Goal: Information Seeking & Learning: Learn about a topic

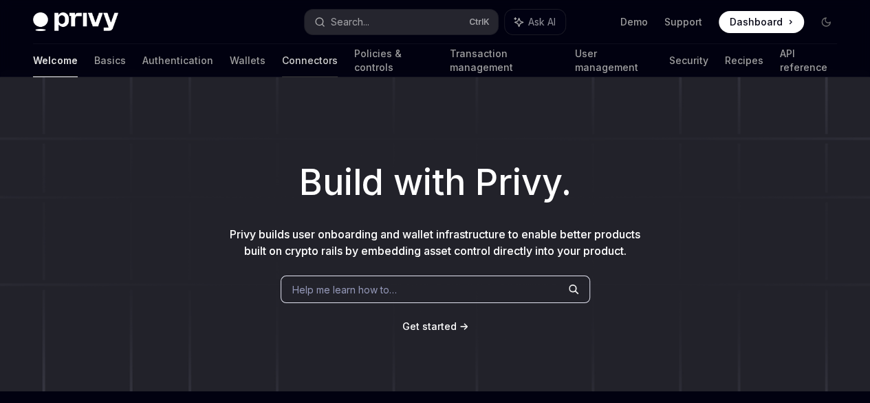
click at [282, 64] on link "Connectors" at bounding box center [310, 60] width 56 height 33
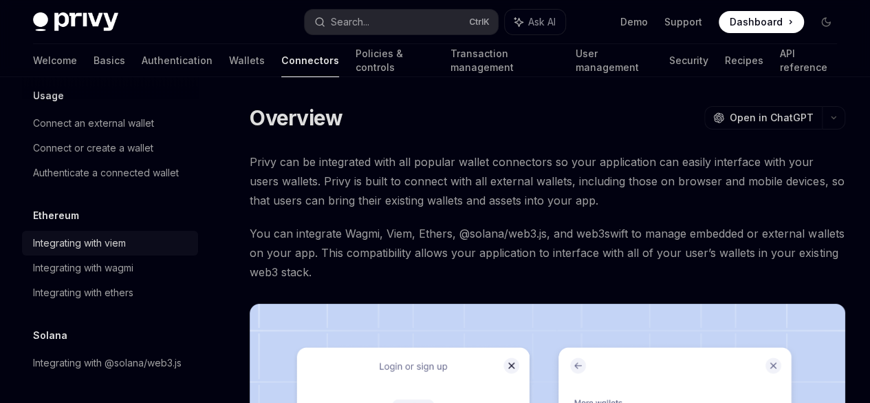
scroll to position [138, 0]
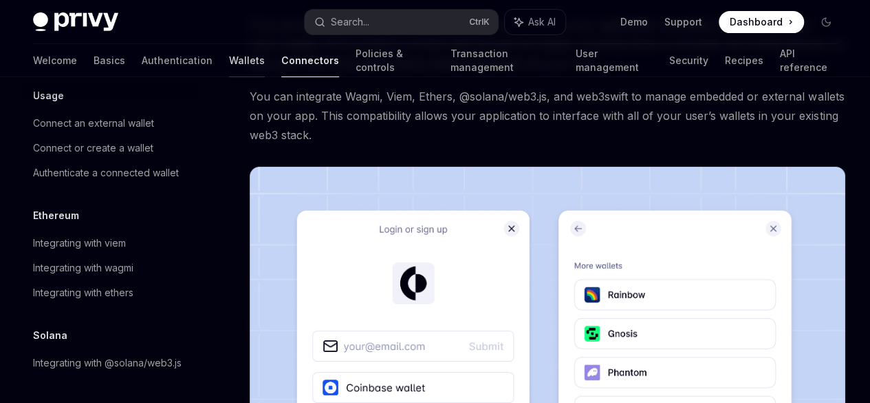
click at [229, 65] on link "Wallets" at bounding box center [247, 60] width 36 height 33
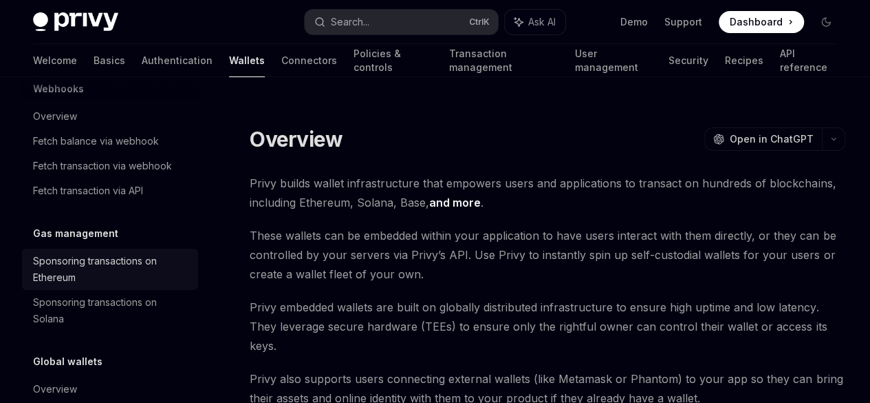
scroll to position [650, 0]
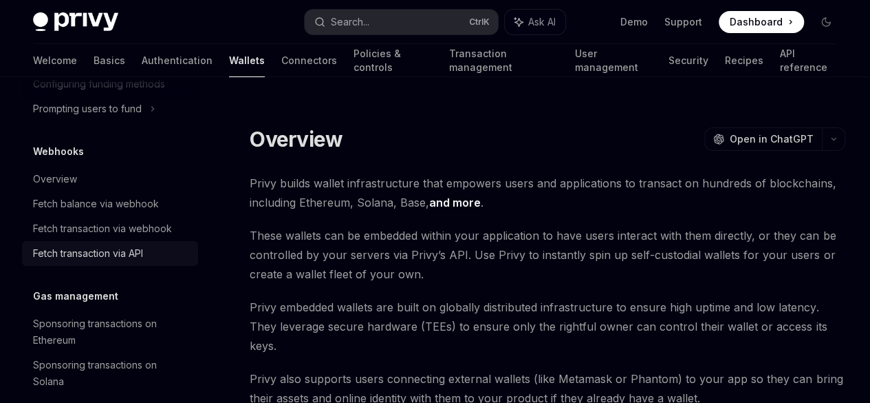
click at [124, 252] on div "Fetch transaction via API" at bounding box center [88, 253] width 110 height 17
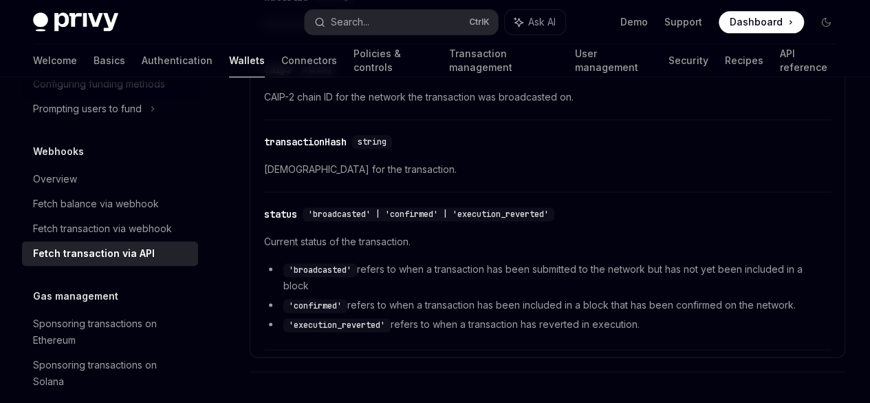
scroll to position [1234, 0]
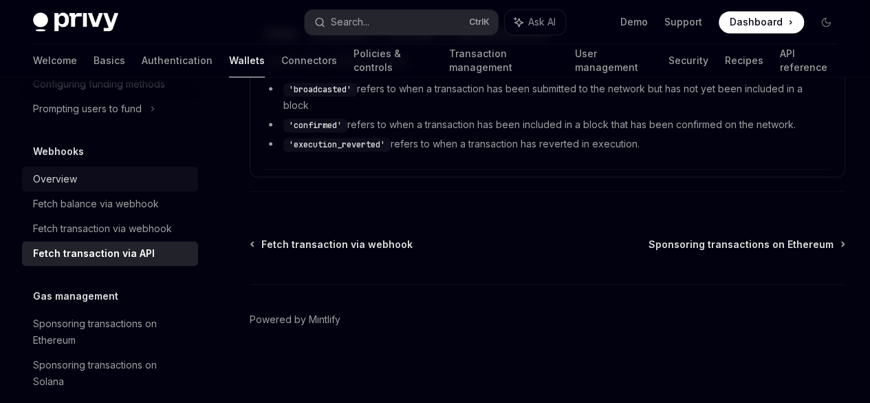
click at [76, 182] on div "Overview" at bounding box center [111, 179] width 157 height 17
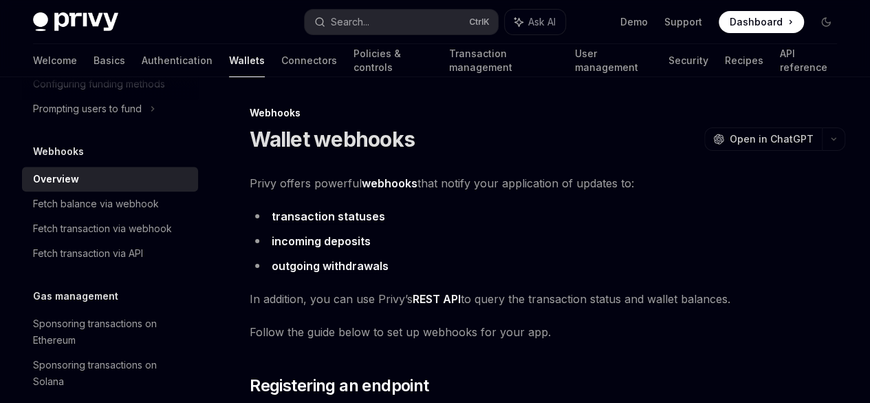
click at [396, 248] on ul "transaction statuses incoming deposits outgoing withdrawals" at bounding box center [548, 240] width 596 height 69
drag, startPoint x: 254, startPoint y: 189, endPoint x: 233, endPoint y: 181, distance: 22.9
click at [339, 193] on span "Privy offers powerful webhooks that notify your application of updates to:" at bounding box center [548, 182] width 596 height 19
drag, startPoint x: 250, startPoint y: 180, endPoint x: 362, endPoint y: 201, distance: 114.2
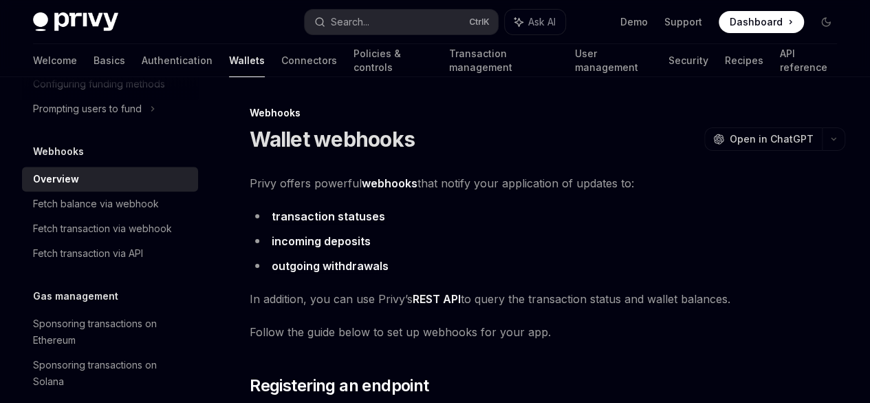
click at [362, 193] on span "Privy offers powerful webhooks that notify your application of updates to:" at bounding box center [548, 182] width 596 height 19
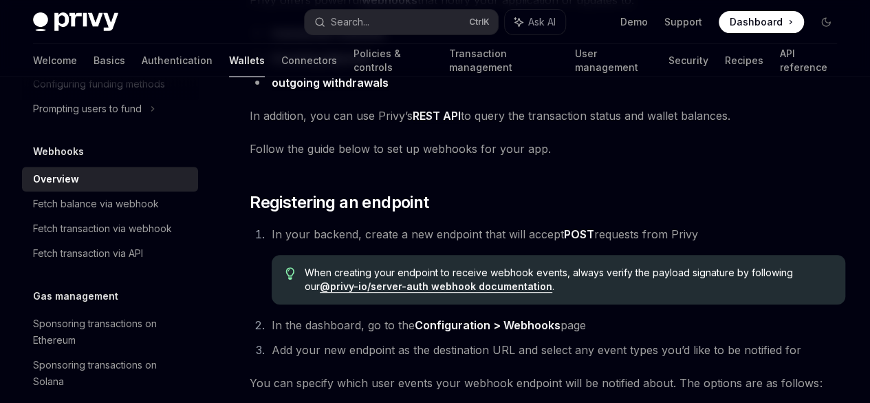
scroll to position [206, 0]
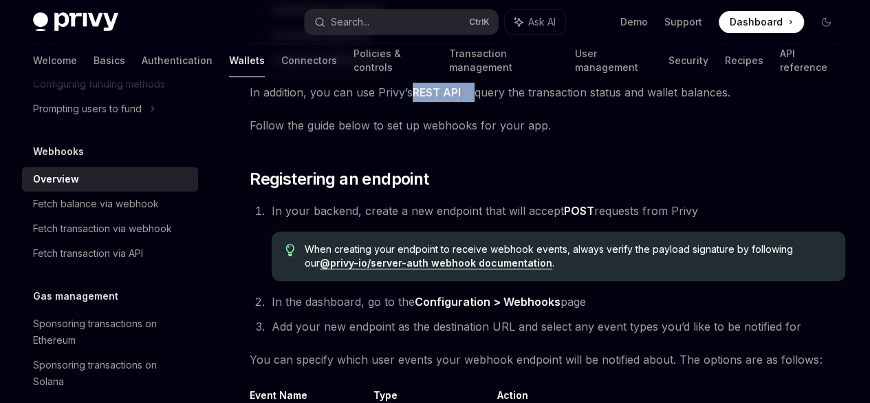
drag, startPoint x: 476, startPoint y: 110, endPoint x: 411, endPoint y: 113, distance: 65.4
click at [411, 102] on span "In addition, you can use Privy’s REST API to query the transaction status and w…" at bounding box center [548, 92] width 596 height 19
click at [421, 100] on link "REST API" at bounding box center [437, 92] width 48 height 14
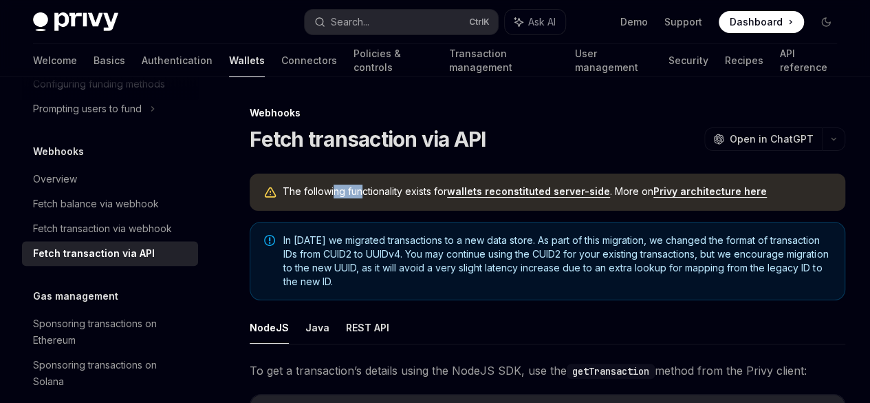
drag, startPoint x: 334, startPoint y: 218, endPoint x: 359, endPoint y: 218, distance: 24.8
click at [359, 198] on span "The following functionality exists for wallets reconstituted server-side . More…" at bounding box center [557, 191] width 549 height 14
drag, startPoint x: 347, startPoint y: 213, endPoint x: 432, endPoint y: 215, distance: 85.4
click at [432, 198] on span "The following functionality exists for wallets reconstituted server-side . More…" at bounding box center [557, 191] width 549 height 14
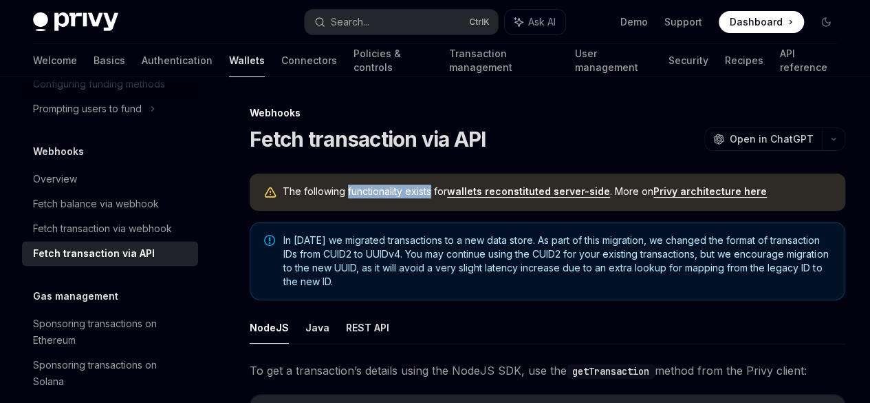
click at [431, 198] on span "The following functionality exists for wallets reconstituted server-side . More…" at bounding box center [557, 191] width 549 height 14
click at [429, 198] on span "The following functionality exists for wallets reconstituted server-side . More…" at bounding box center [557, 191] width 549 height 14
click at [482, 197] on link "wallets reconstituted server-side" at bounding box center [528, 191] width 163 height 12
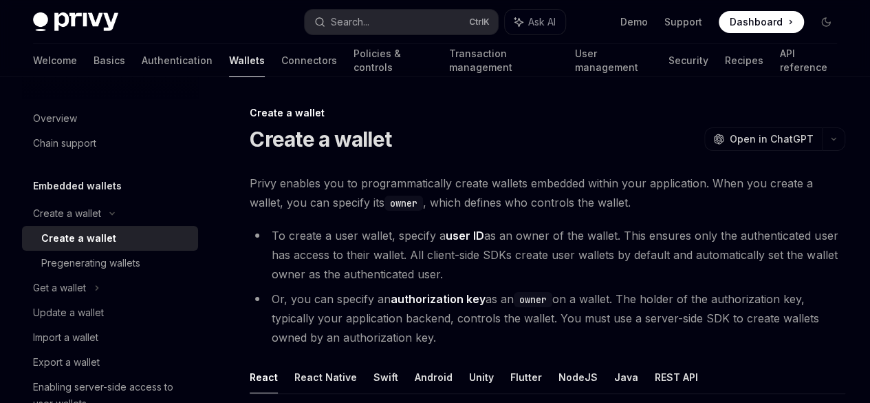
click at [313, 184] on span "Privy enables you to programmatically create wallets embedded within your appli…" at bounding box center [548, 192] width 596 height 39
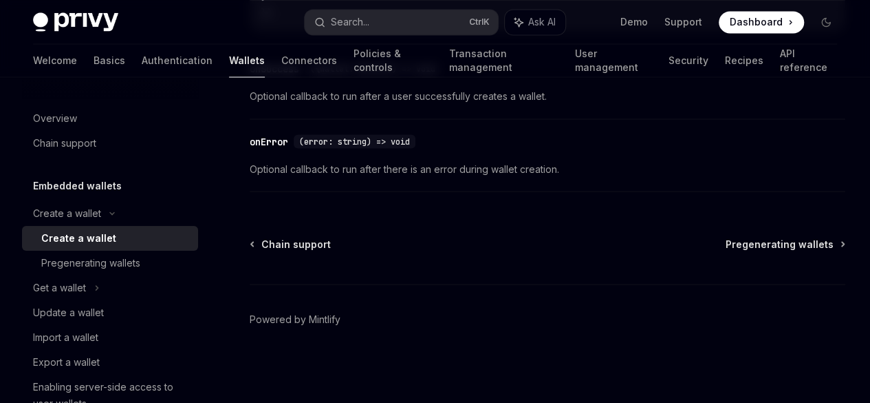
scroll to position [1387, 0]
click at [92, 259] on div "Pregenerating wallets" at bounding box center [90, 263] width 99 height 17
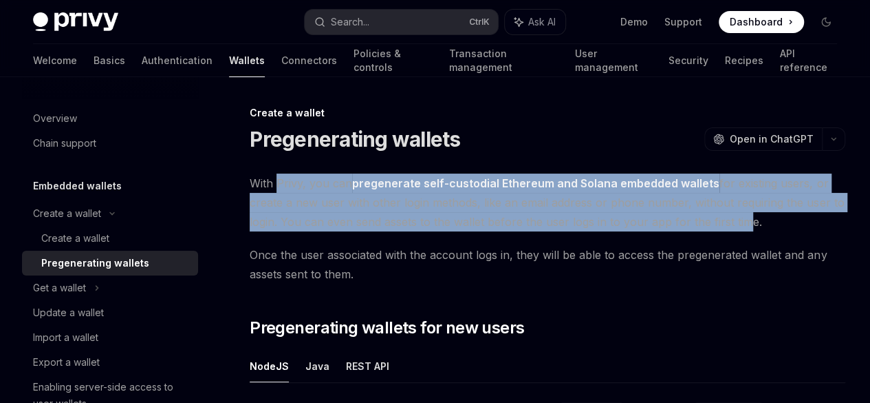
drag, startPoint x: 277, startPoint y: 177, endPoint x: 535, endPoint y: 263, distance: 272.6
click at [535, 231] on span "With Privy, you can pregenerate self-custodial Ethereum and Solana embedded wal…" at bounding box center [548, 202] width 596 height 58
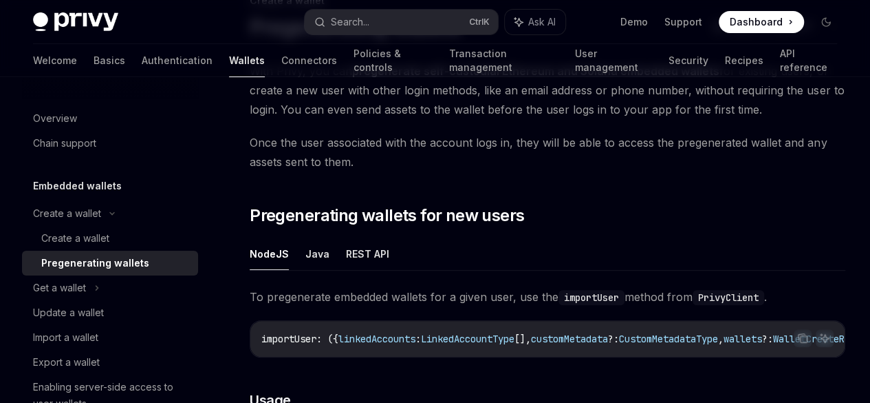
drag, startPoint x: 586, startPoint y: 262, endPoint x: 583, endPoint y: 285, distance: 22.9
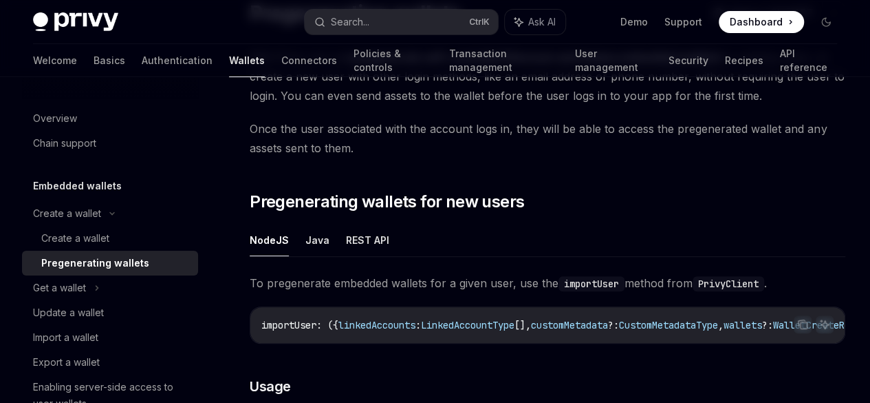
drag, startPoint x: 583, startPoint y: 285, endPoint x: 576, endPoint y: 303, distance: 20.1
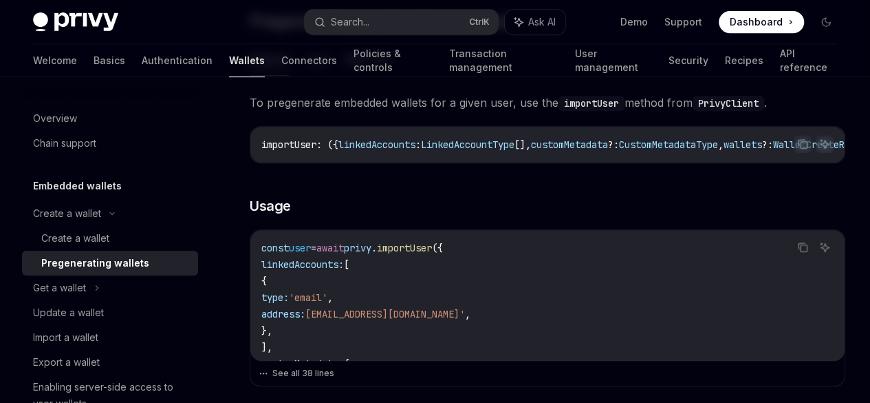
drag, startPoint x: 637, startPoint y: 254, endPoint x: 634, endPoint y: 281, distance: 27.1
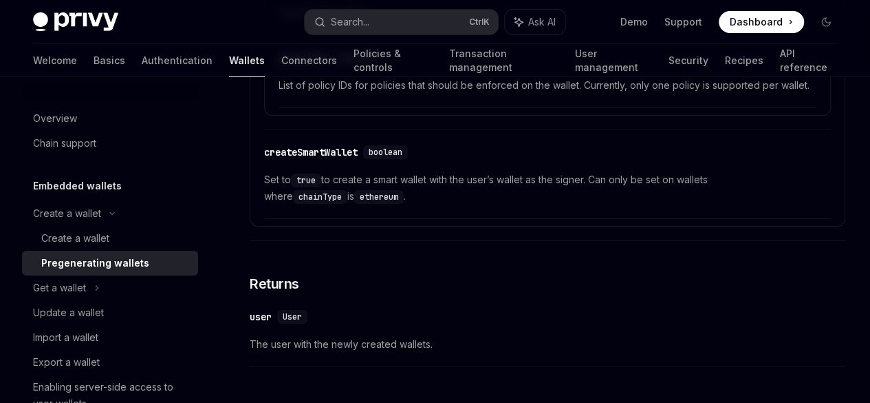
scroll to position [2781, 0]
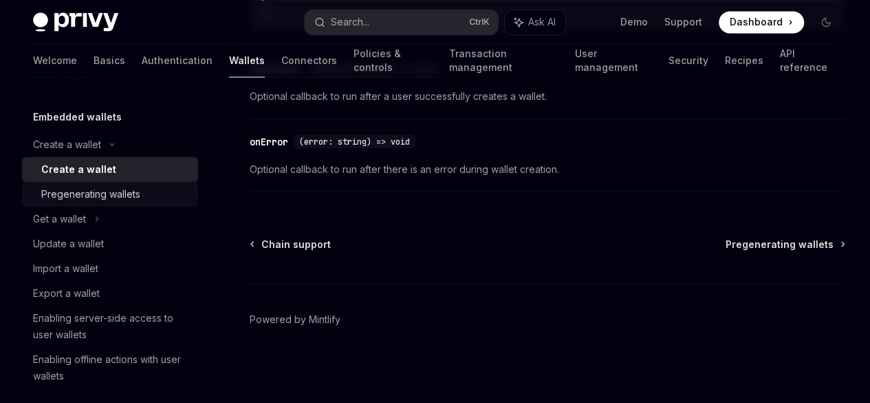
scroll to position [138, 0]
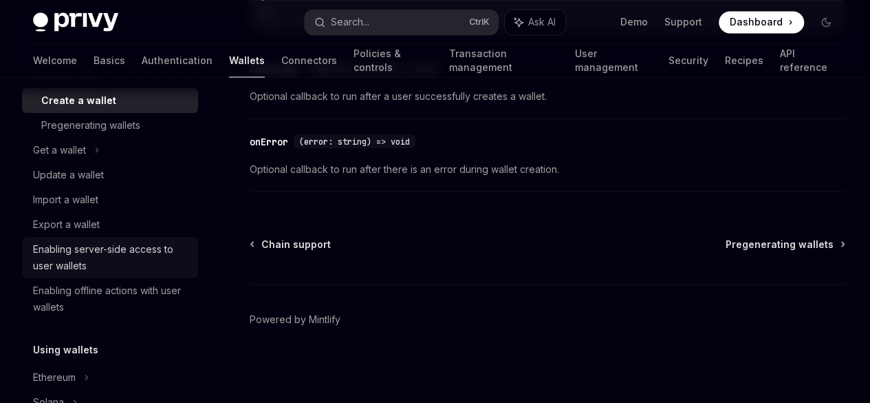
click at [106, 266] on div "Enabling server-side access to user wallets" at bounding box center [111, 257] width 157 height 33
type textarea "*"
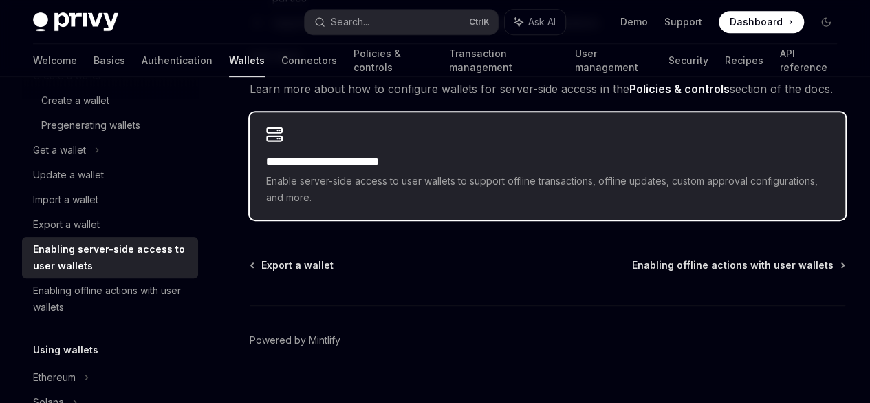
scroll to position [413, 0]
